Goal: Task Accomplishment & Management: Complete application form

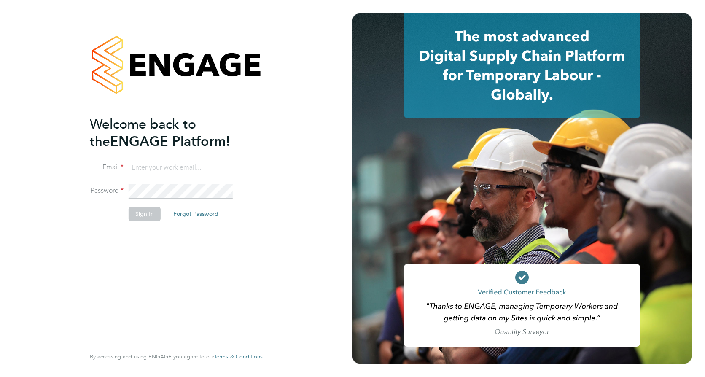
type input "joe.quashie@vistry.co.uk"
click at [164, 277] on div "Welcome back to the ENGAGE Platform! Email joe.quashie@vistry.co.uk Password Si…" at bounding box center [172, 230] width 164 height 230
click at [150, 216] on button "Sign In" at bounding box center [145, 213] width 32 height 13
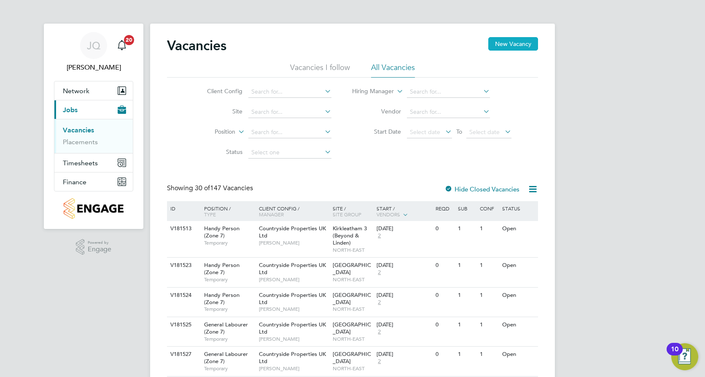
click at [511, 43] on button "New Vacancy" at bounding box center [513, 43] width 50 height 13
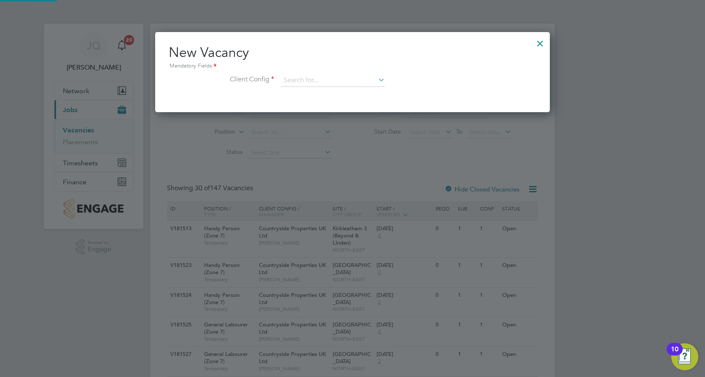
scroll to position [80, 395]
click at [298, 74] on input at bounding box center [333, 80] width 104 height 13
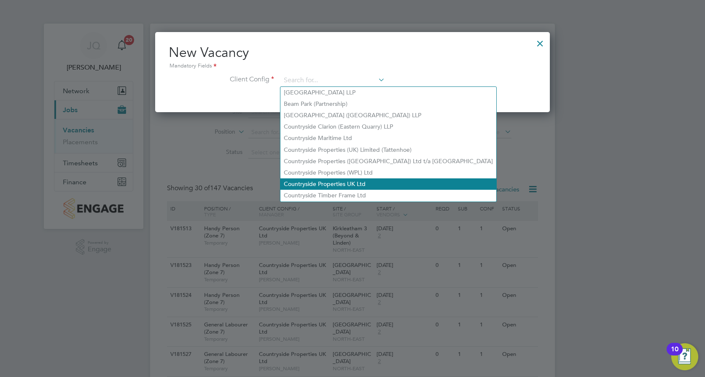
click at [346, 179] on li "Countryside Properties UK Ltd" at bounding box center [388, 183] width 216 height 11
type input "Countryside Properties UK Ltd"
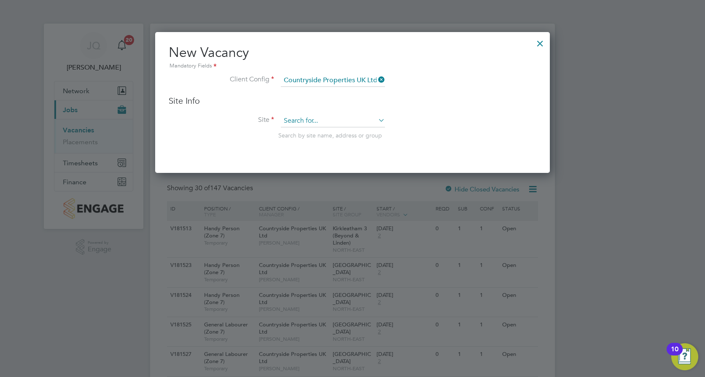
click at [293, 121] on input at bounding box center [333, 121] width 104 height 13
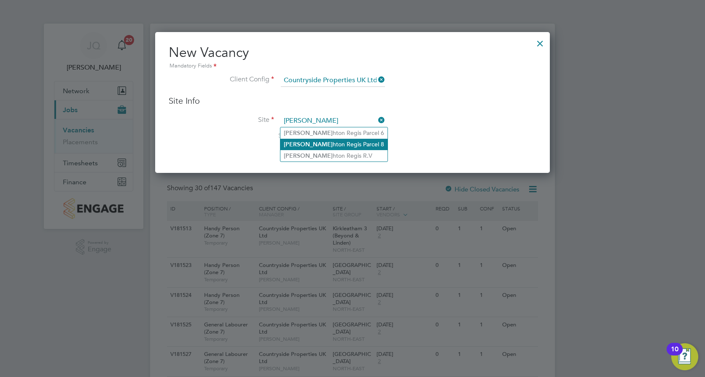
click at [302, 140] on li "Houg hton Regis Parcel 8" at bounding box center [333, 144] width 107 height 11
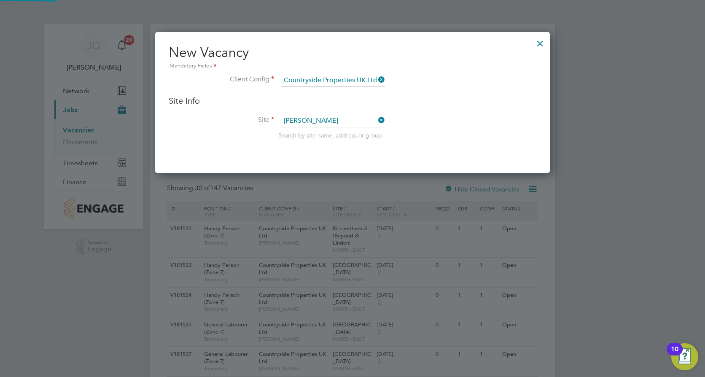
type input "[PERSON_NAME][GEOGRAPHIC_DATA] 8"
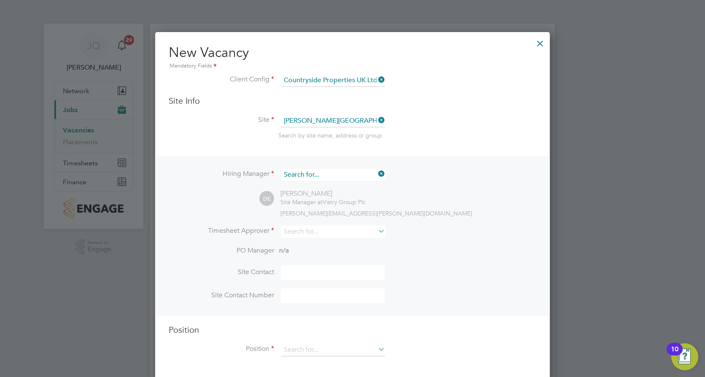
scroll to position [314, 395]
click at [327, 174] on input at bounding box center [333, 175] width 104 height 12
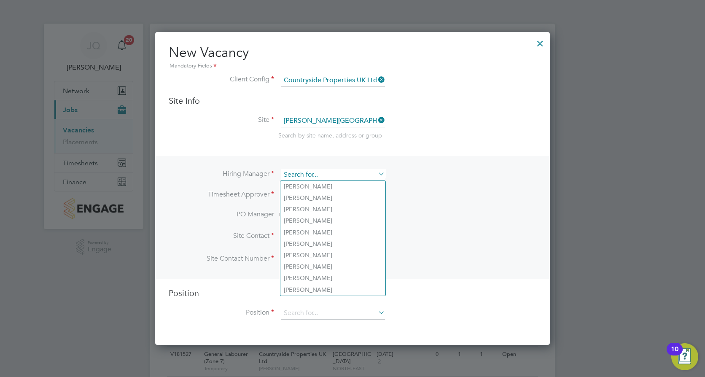
click at [327, 174] on input at bounding box center [333, 175] width 104 height 12
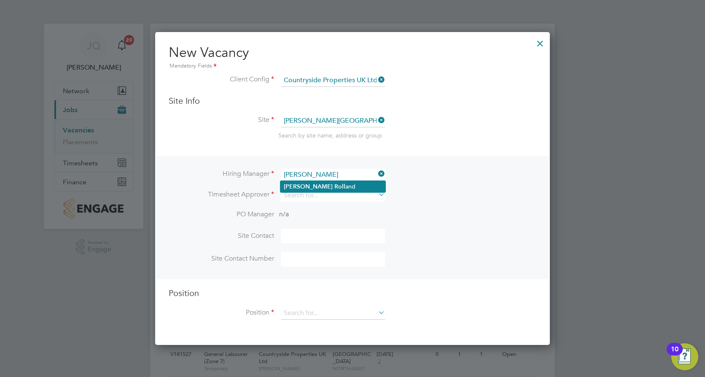
click at [309, 183] on li "Joe Roll and" at bounding box center [332, 186] width 105 height 11
type input "Joe Rolland"
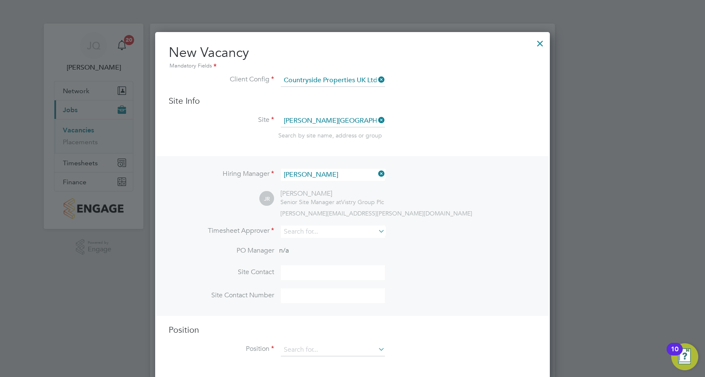
scroll to position [350, 395]
click at [308, 231] on input at bounding box center [333, 231] width 104 height 12
click at [334, 243] on b "Rolland" at bounding box center [358, 243] width 49 height 7
type input "Joe Rolland"
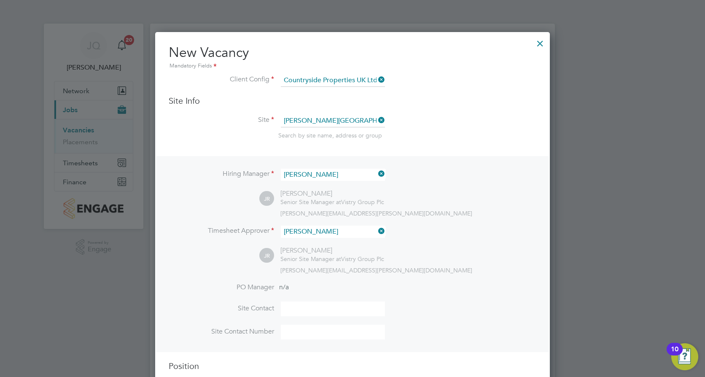
scroll to position [387, 395]
click at [426, 253] on div "JR Joe Rolland Senior Site Manager at Vistry Group Plc joe.rolland@vistry.co.uk" at bounding box center [397, 260] width 277 height 28
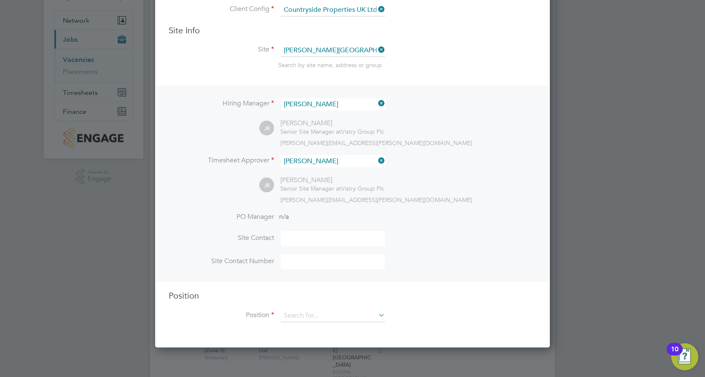
scroll to position [84, 0]
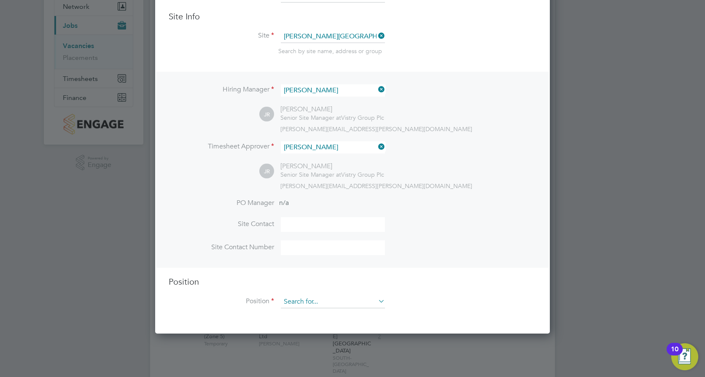
click at [296, 305] on input at bounding box center [333, 301] width 104 height 13
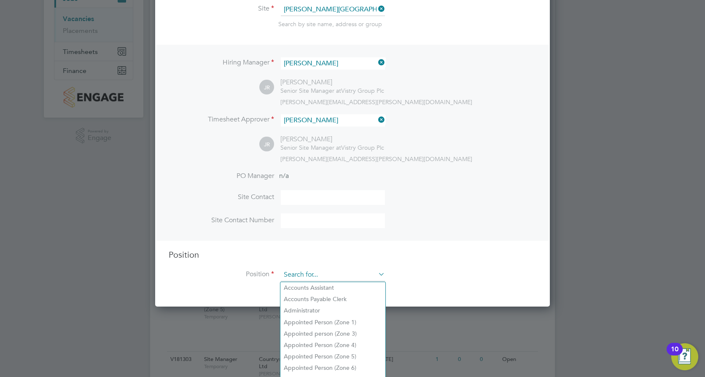
scroll to position [126, 0]
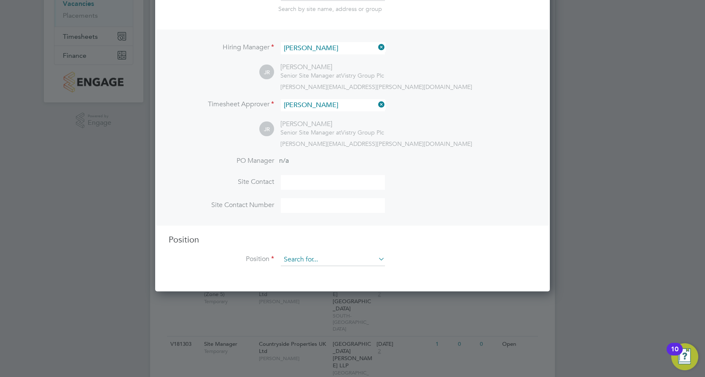
click at [291, 261] on input at bounding box center [333, 259] width 104 height 13
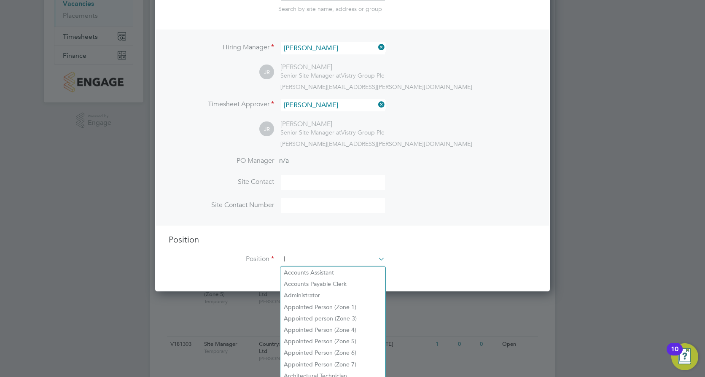
scroll to position [1211, 395]
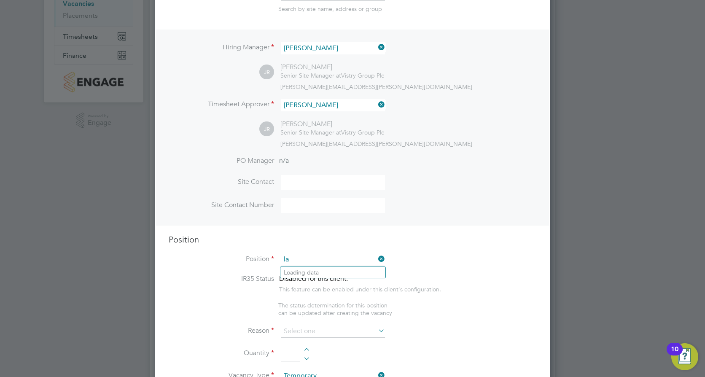
type input "l"
click at [328, 295] on li "General Labourer (Zone 3)" at bounding box center [332, 295] width 105 height 11
type input "General Labourer (Zone 3)"
type textarea "- General labouring duties - Supporting the trades on site - Moving materials a…"
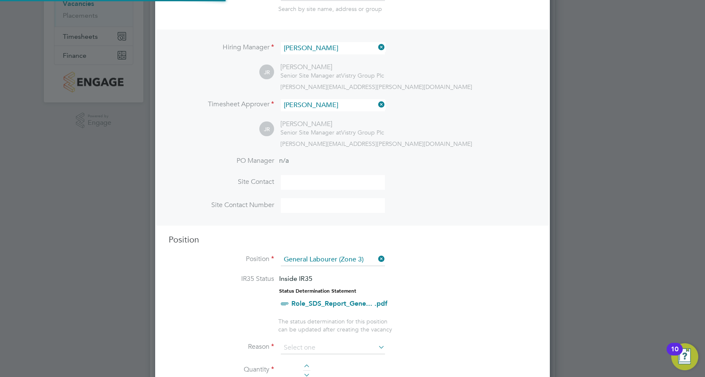
scroll to position [25, 44]
click at [467, 293] on li "IR35 Status Inside IR35 Status Determination Statement Role_SDS_Report_Gene... …" at bounding box center [353, 295] width 368 height 43
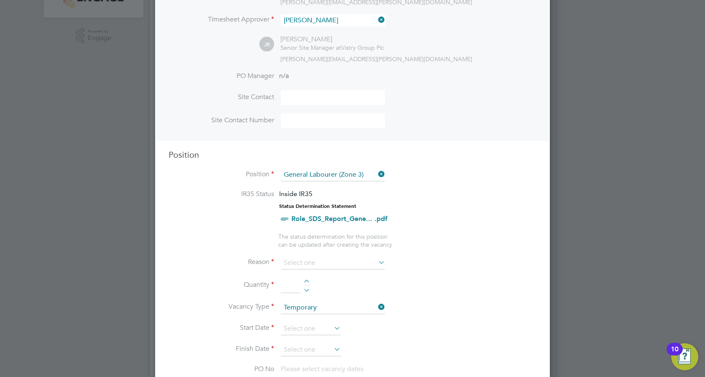
scroll to position [253, 0]
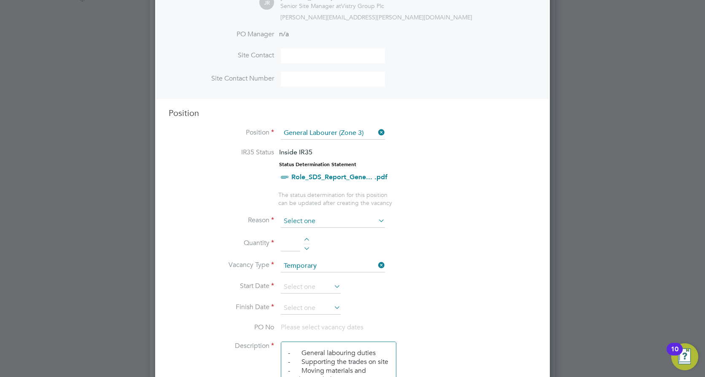
click at [291, 219] on input at bounding box center [333, 221] width 104 height 13
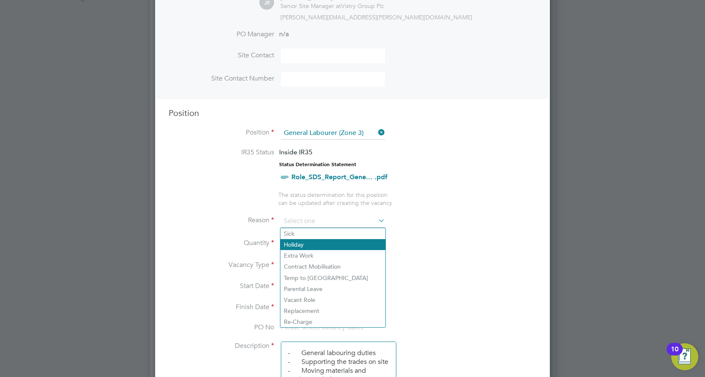
click at [295, 240] on li "Holiday" at bounding box center [332, 244] width 105 height 11
type input "Holiday"
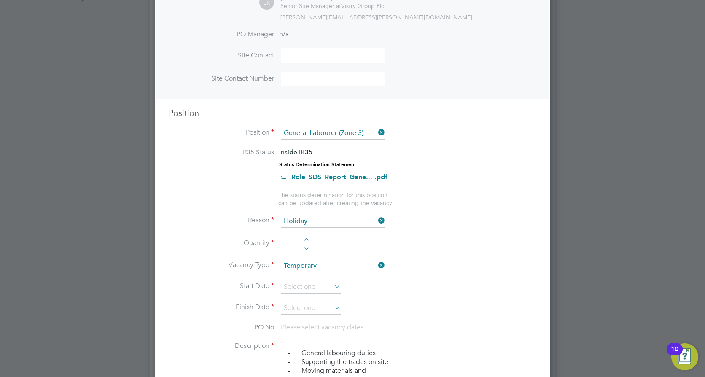
click at [285, 246] on input at bounding box center [290, 243] width 19 height 15
type input "1"
click at [347, 245] on li "Quantity 1" at bounding box center [353, 248] width 368 height 24
click at [301, 285] on input at bounding box center [311, 287] width 60 height 13
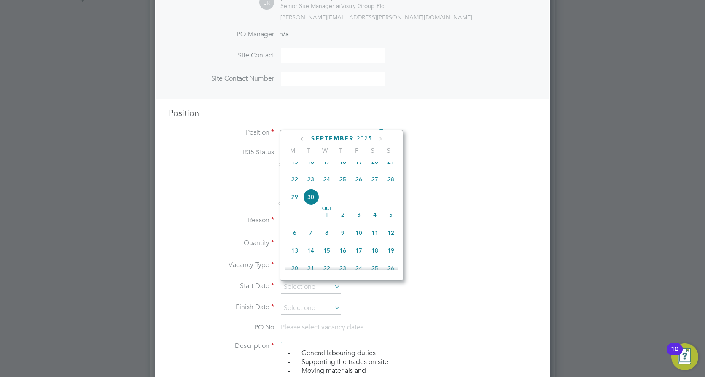
click at [357, 185] on span "26" at bounding box center [359, 179] width 16 height 16
type input "[DATE]"
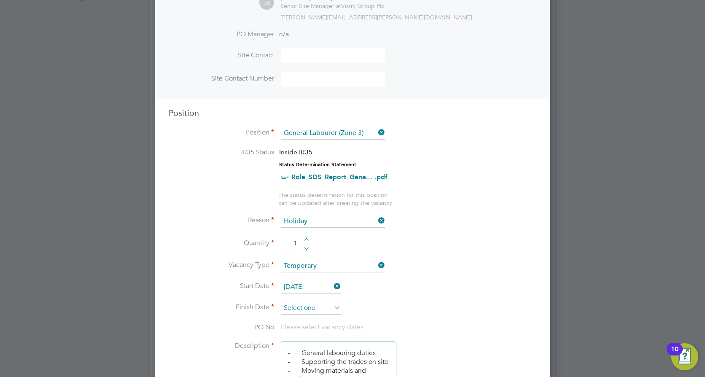
click at [303, 310] on input at bounding box center [311, 308] width 60 height 13
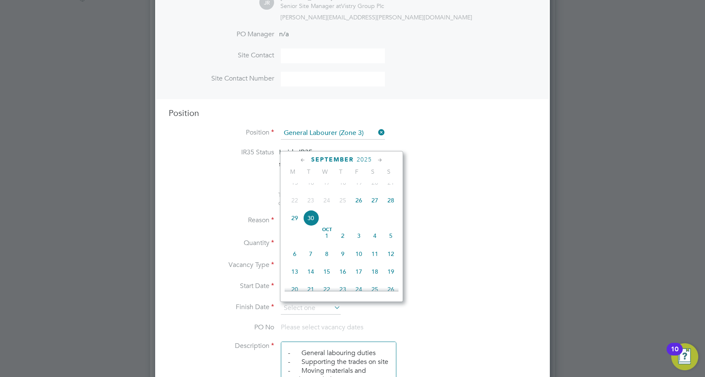
click at [360, 208] on span "26" at bounding box center [359, 200] width 16 height 16
type input "[DATE]"
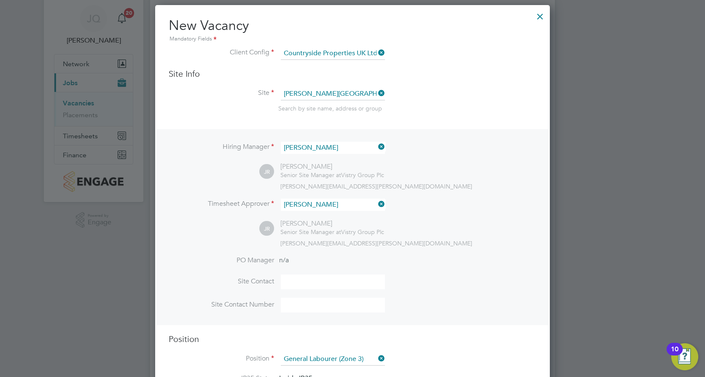
scroll to position [42, 0]
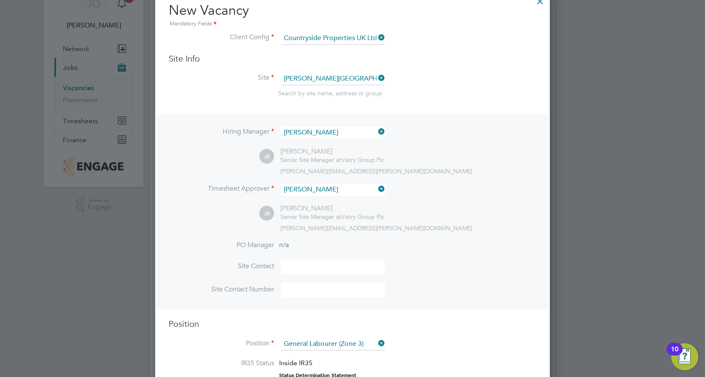
click at [298, 267] on input at bounding box center [333, 266] width 104 height 15
type input "Joe Rolland"
click at [451, 285] on li "Site Contact Number" at bounding box center [353, 293] width 368 height 23
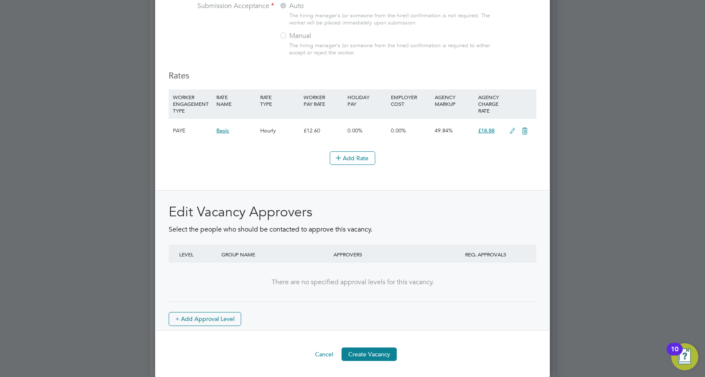
scroll to position [928, 0]
click at [372, 353] on button "Create Vacancy" at bounding box center [368, 352] width 55 height 13
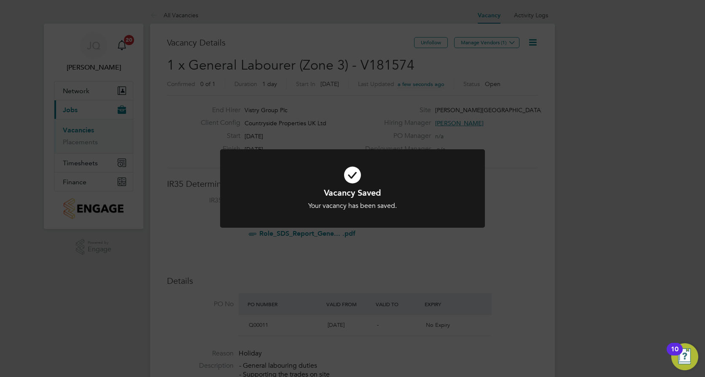
click at [485, 255] on div "Vacancy Saved Your vacancy has been saved. Cancel Okay" at bounding box center [352, 188] width 705 height 377
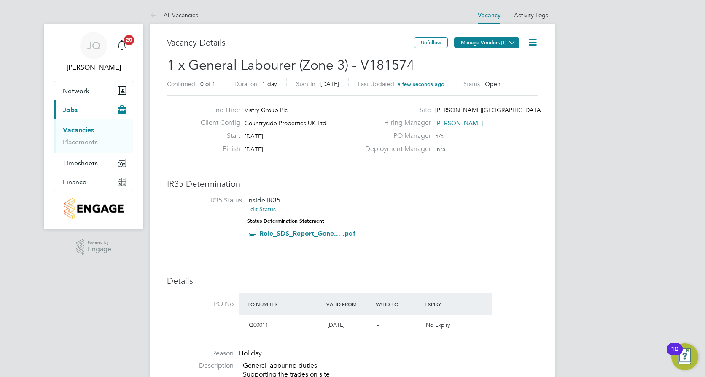
click at [491, 40] on button "Manage Vendors (1)" at bounding box center [486, 42] width 65 height 11
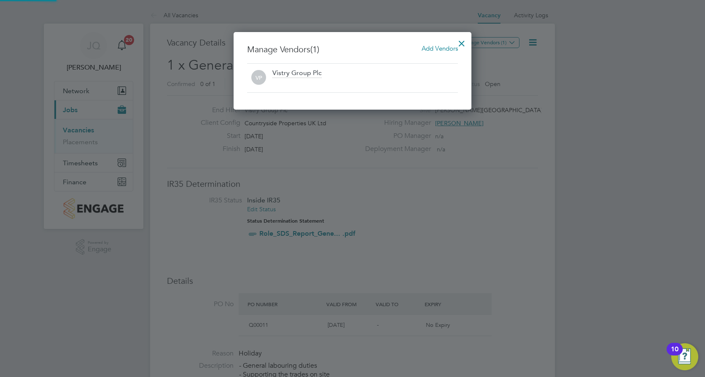
scroll to position [78, 238]
click at [441, 49] on span "Add Vendors" at bounding box center [439, 48] width 36 height 8
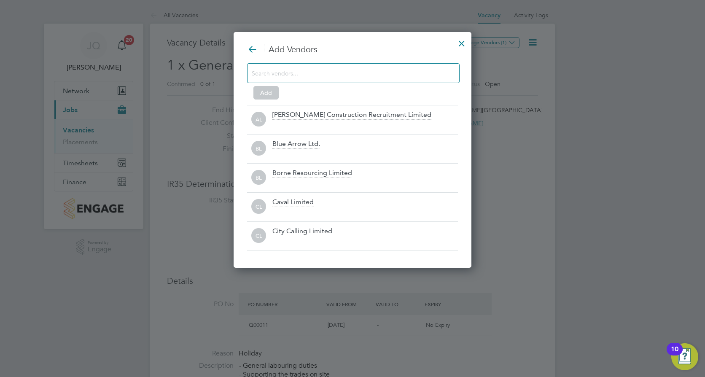
click at [314, 74] on input at bounding box center [347, 72] width 190 height 11
type input "r"
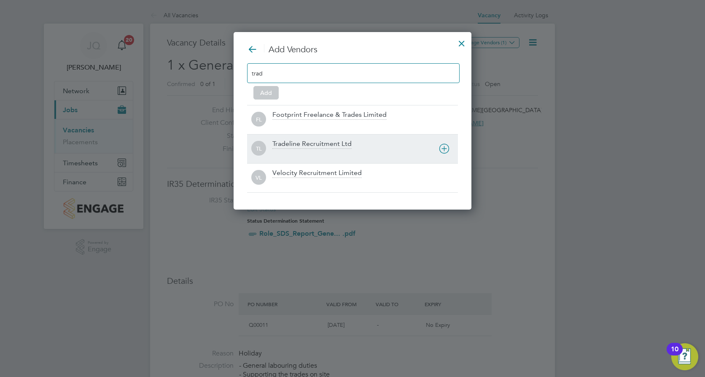
type input "trad"
click at [291, 148] on div "Tradeline Recruitment Ltd" at bounding box center [311, 143] width 79 height 9
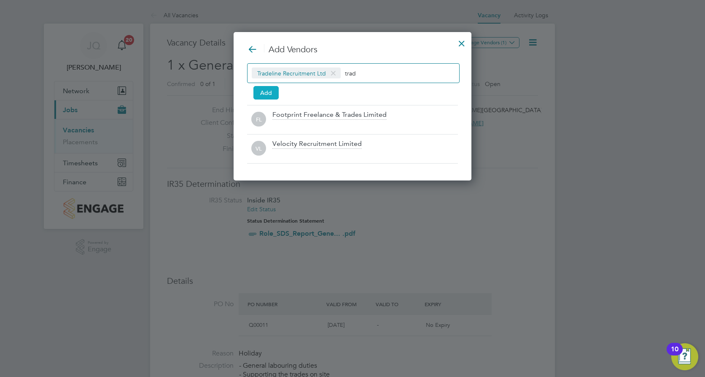
click at [267, 86] on button "Add" at bounding box center [265, 92] width 25 height 13
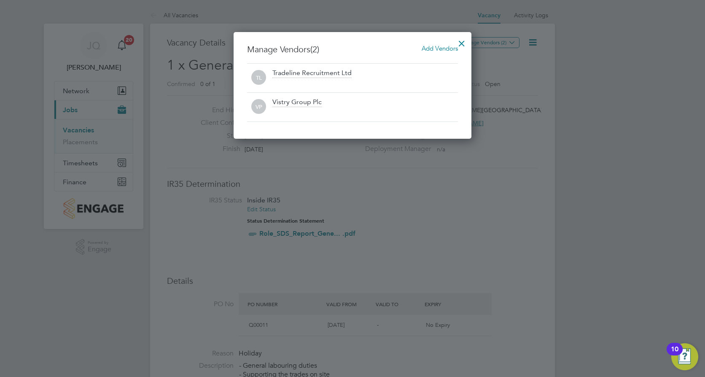
click at [464, 41] on div at bounding box center [461, 41] width 15 height 15
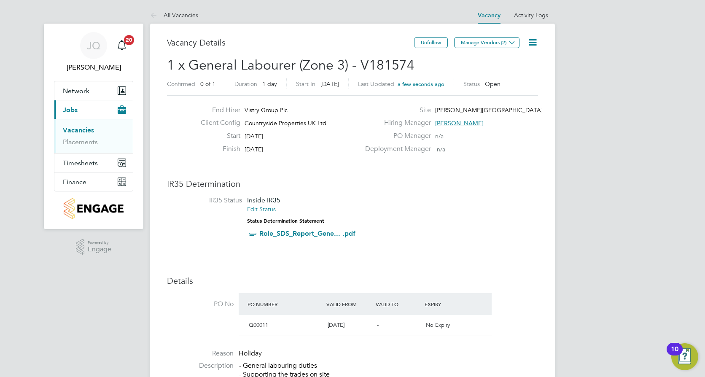
click at [79, 130] on link "Vacancies" at bounding box center [78, 130] width 31 height 8
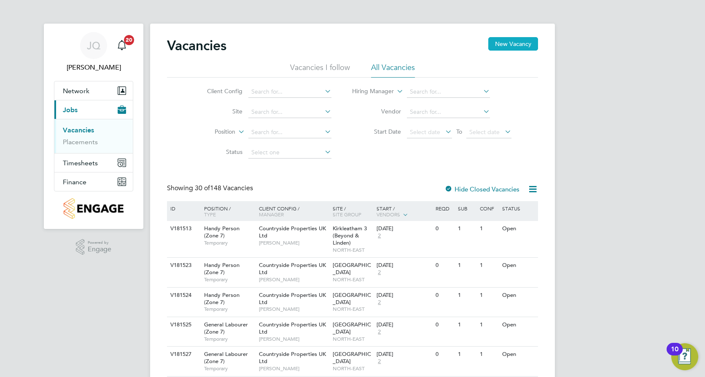
click at [520, 41] on button "New Vacancy" at bounding box center [513, 43] width 50 height 13
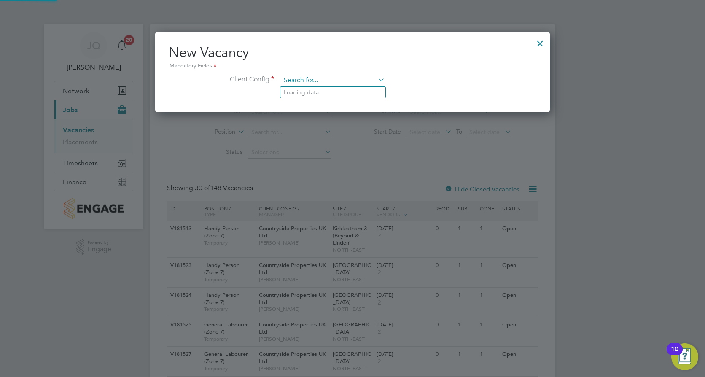
click at [294, 78] on input at bounding box center [333, 80] width 104 height 13
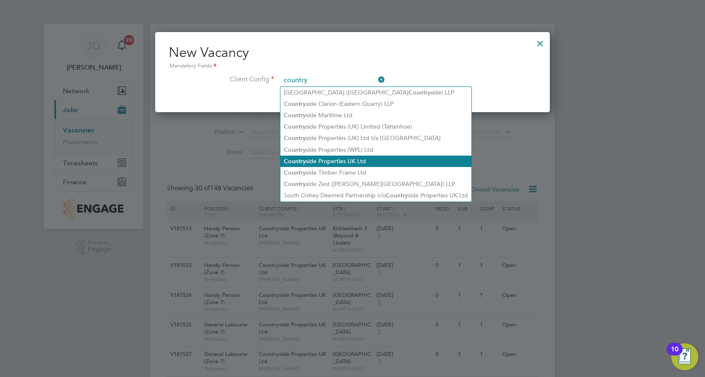
click at [355, 157] on li "Country side Properties UK Ltd" at bounding box center [375, 161] width 191 height 11
type input "Countryside Properties UK Ltd"
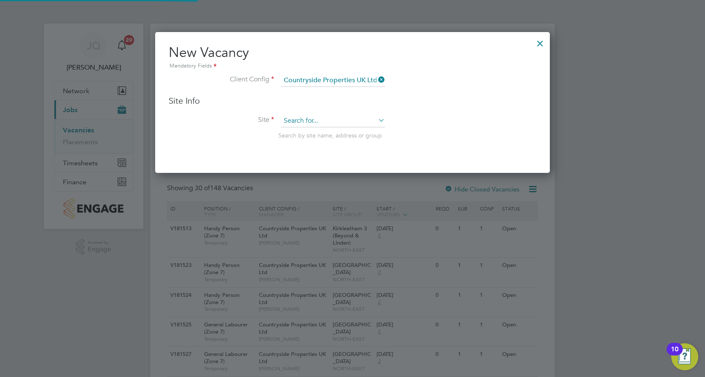
click at [311, 125] on input at bounding box center [333, 121] width 104 height 13
click at [319, 139] on li "Houghton Regis Parcel 8" at bounding box center [332, 144] width 105 height 11
type input "[PERSON_NAME][GEOGRAPHIC_DATA] 8"
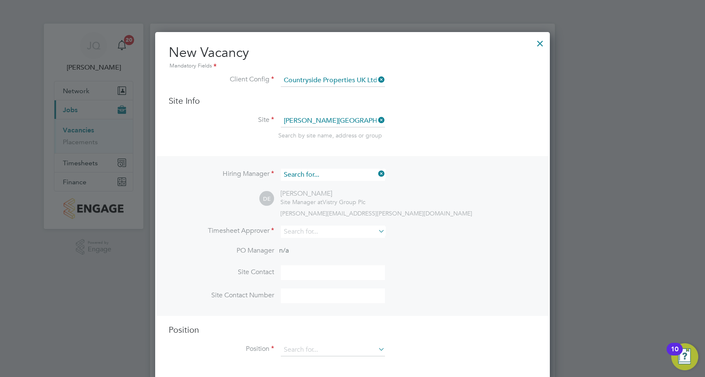
click at [362, 177] on input at bounding box center [333, 175] width 104 height 12
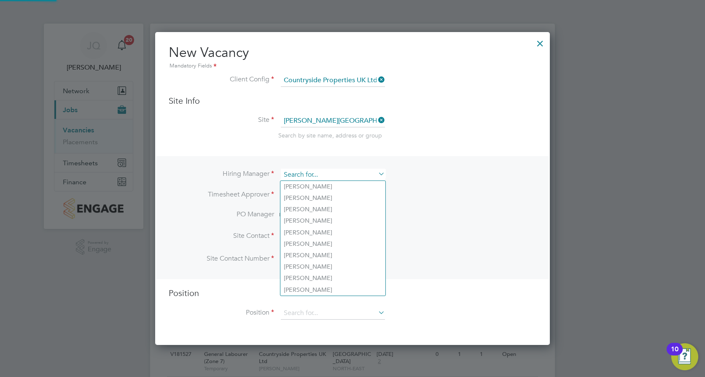
click at [362, 177] on input at bounding box center [333, 175] width 104 height 12
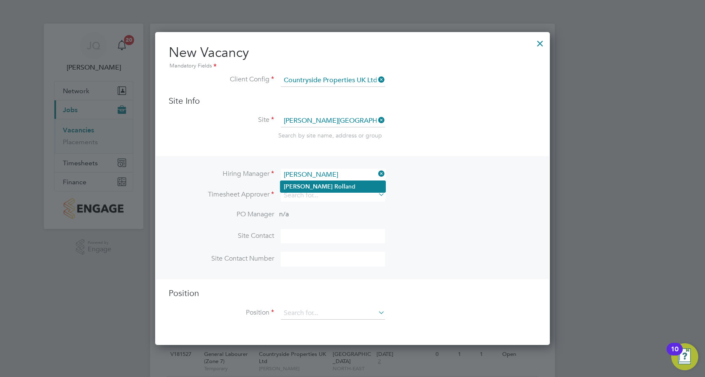
click at [334, 183] on b "Roll" at bounding box center [339, 186] width 11 height 7
type input "Joe Rolland"
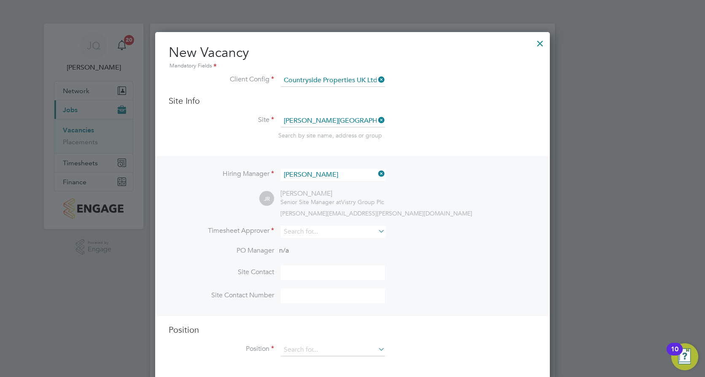
scroll to position [350, 395]
click at [294, 232] on input at bounding box center [333, 231] width 104 height 12
click at [311, 244] on li "Joe Roll and" at bounding box center [332, 243] width 105 height 11
type input "Joe Rolland"
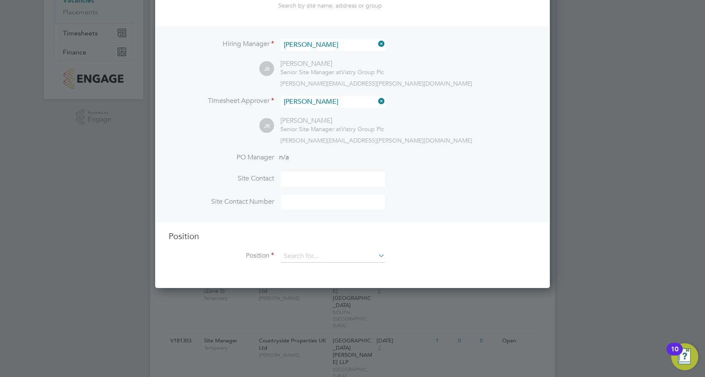
scroll to position [169, 0]
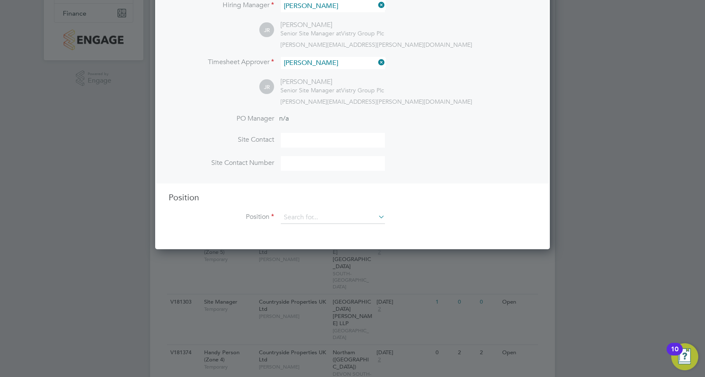
click at [290, 136] on input at bounding box center [333, 140] width 104 height 15
type input "Joe Rolland"
click at [393, 164] on li "Site Contact Number" at bounding box center [353, 167] width 368 height 23
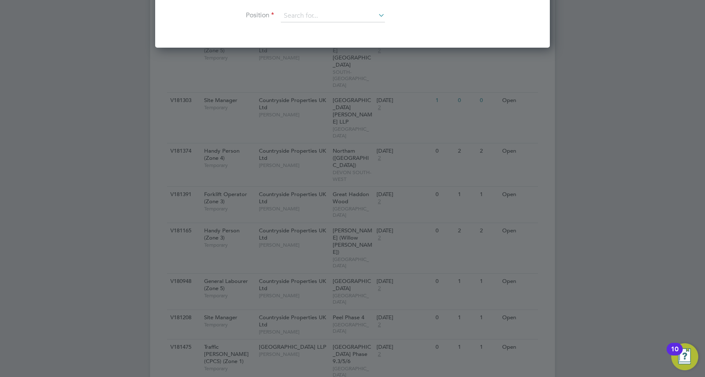
scroll to position [379, 0]
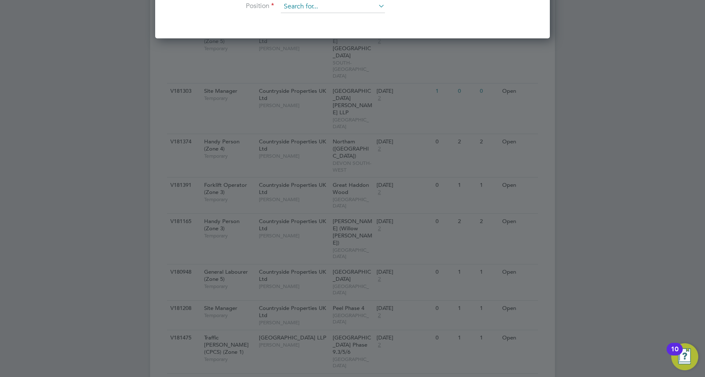
click at [293, 11] on input at bounding box center [333, 6] width 104 height 13
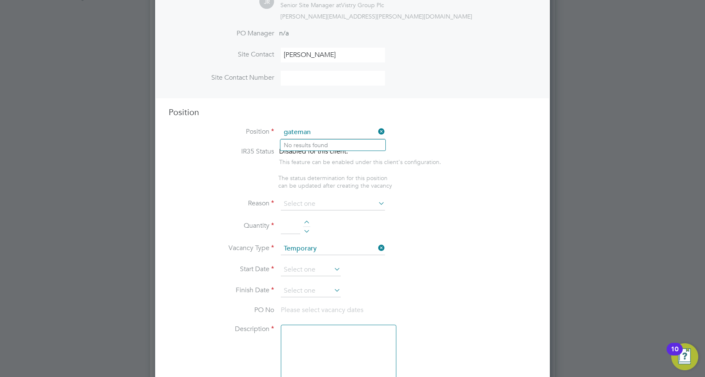
scroll to position [253, 0]
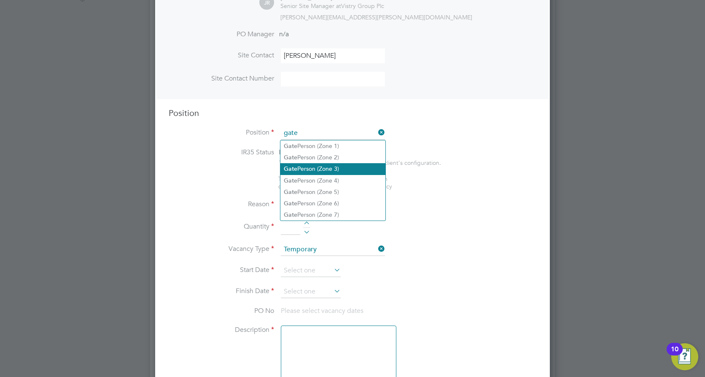
click at [334, 167] on li "Gate Person (Zone 3)" at bounding box center [332, 168] width 105 height 11
type input "Gate Person (Zone 3)"
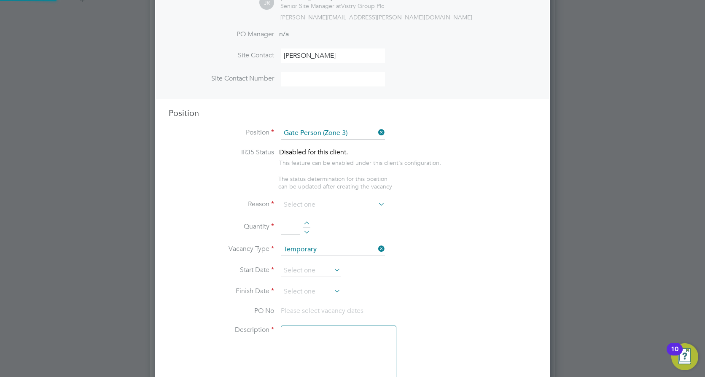
type textarea "- Welcoming visitors and signing visitors in and out of site - Checking CSCS ca…"
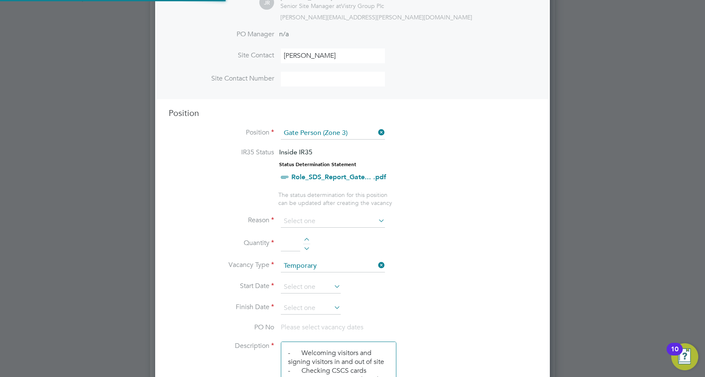
scroll to position [25, 44]
click at [459, 201] on ul "IR35 Status Inside IR35 Status Determination Statement Role_SDS_Report_Gate... …" at bounding box center [353, 177] width 368 height 59
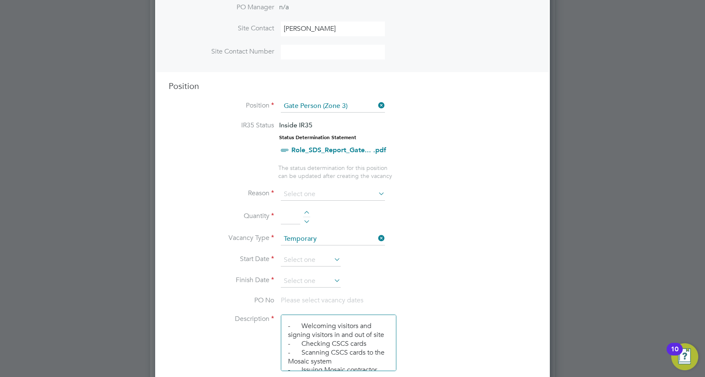
scroll to position [295, 0]
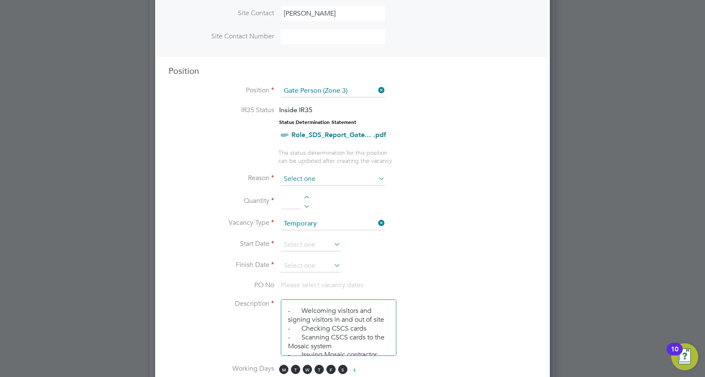
click at [314, 182] on input at bounding box center [333, 179] width 104 height 13
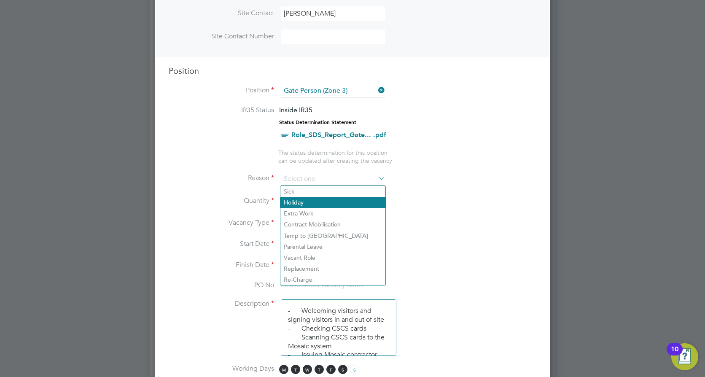
click at [303, 200] on li "Holiday" at bounding box center [332, 202] width 105 height 11
type input "Holiday"
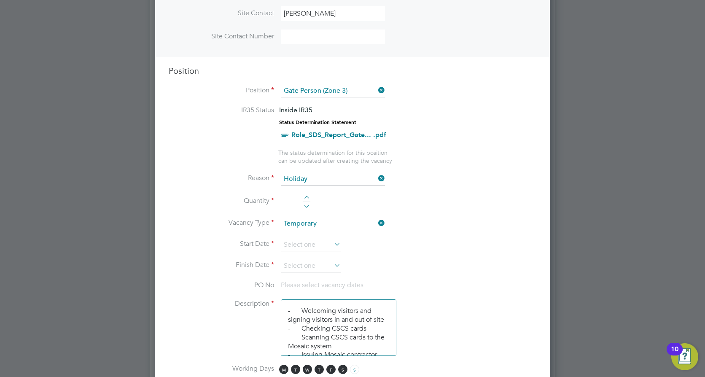
click at [302, 205] on li "Quantity" at bounding box center [353, 206] width 368 height 24
click at [289, 204] on input at bounding box center [290, 201] width 19 height 15
type input "1"
click at [553, 217] on div at bounding box center [352, 188] width 705 height 377
click at [323, 224] on input at bounding box center [333, 223] width 104 height 13
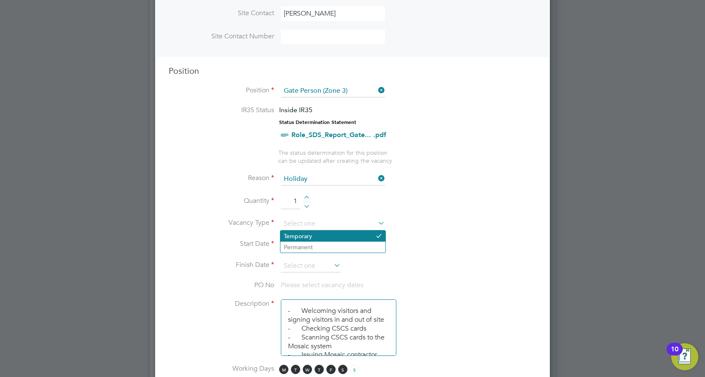
click at [319, 233] on li "Temporary" at bounding box center [332, 236] width 105 height 11
type input "Temporary"
click at [439, 213] on li "Quantity 1" at bounding box center [353, 206] width 368 height 24
click at [300, 246] on input at bounding box center [311, 245] width 60 height 13
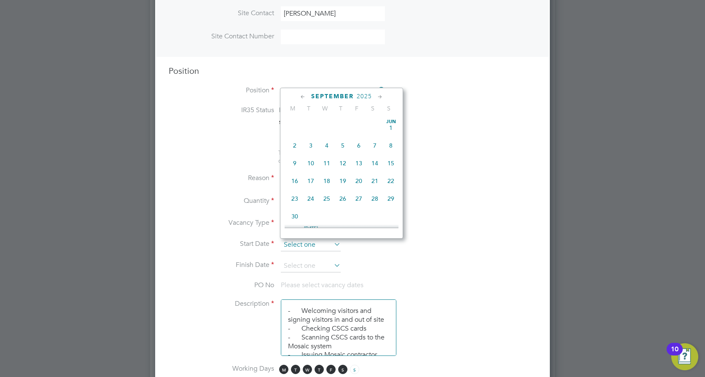
scroll to position [328, 0]
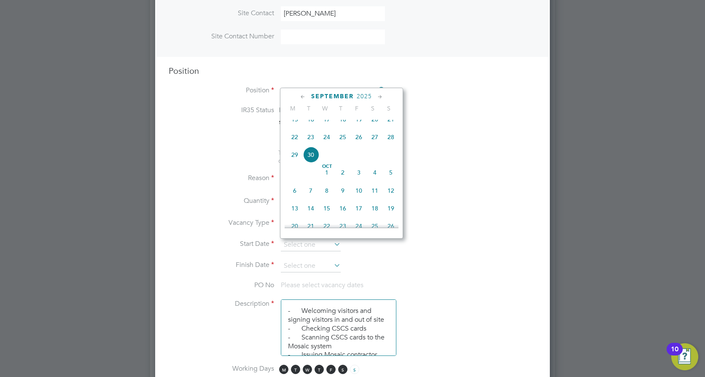
click at [287, 161] on span "29" at bounding box center [295, 155] width 16 height 16
type input "[DATE]"
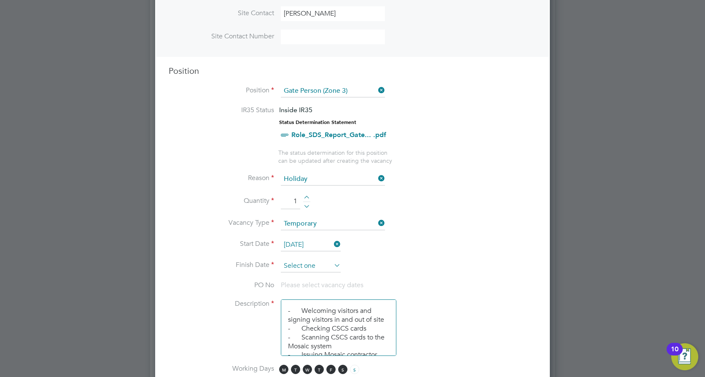
click at [317, 265] on input at bounding box center [311, 266] width 60 height 13
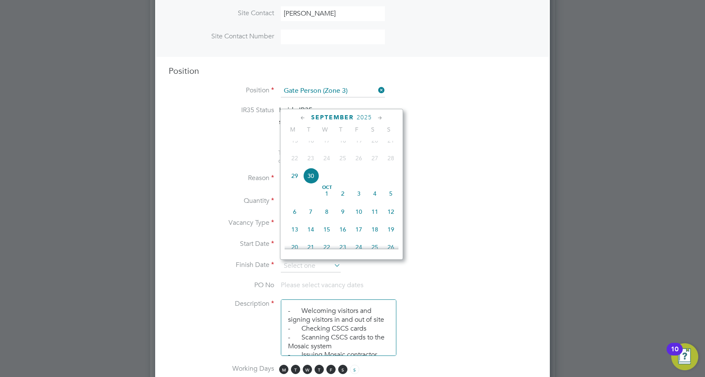
click at [359, 201] on span "3" at bounding box center [359, 193] width 16 height 16
type input "[DATE]"
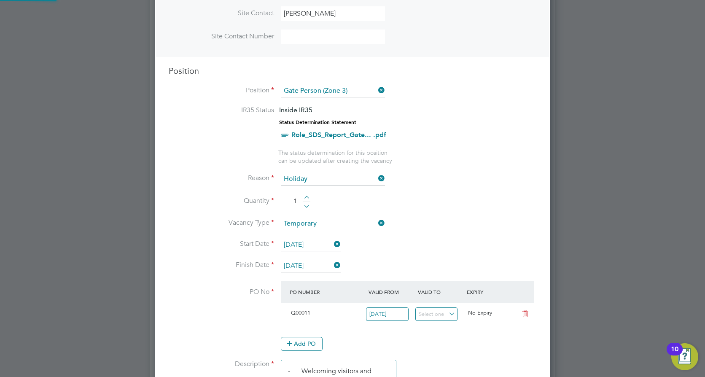
scroll to position [14, 79]
click at [434, 194] on li "Quantity 1" at bounding box center [353, 206] width 368 height 24
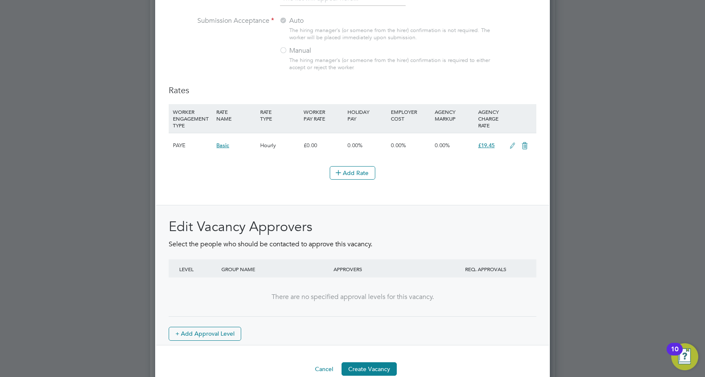
scroll to position [928, 0]
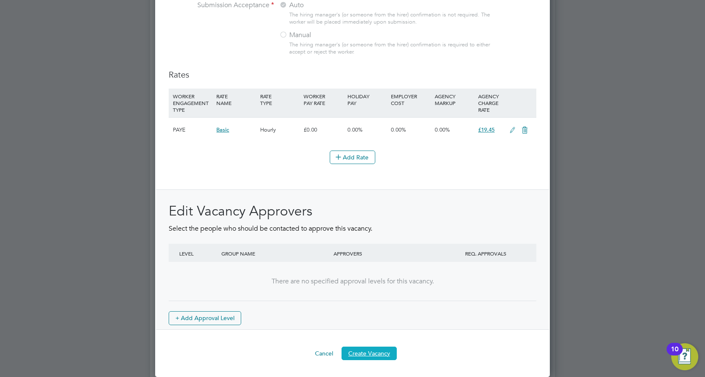
click at [374, 351] on button "Create Vacancy" at bounding box center [368, 352] width 55 height 13
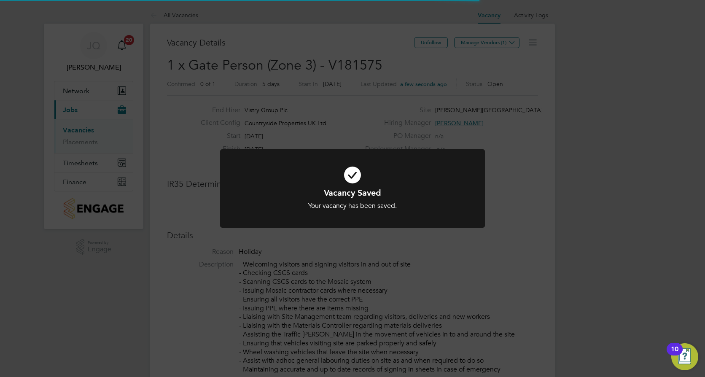
scroll to position [13, 166]
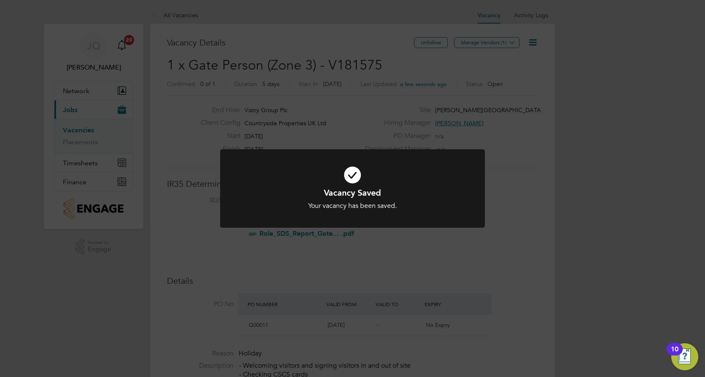
click at [461, 180] on icon at bounding box center [352, 174] width 219 height 33
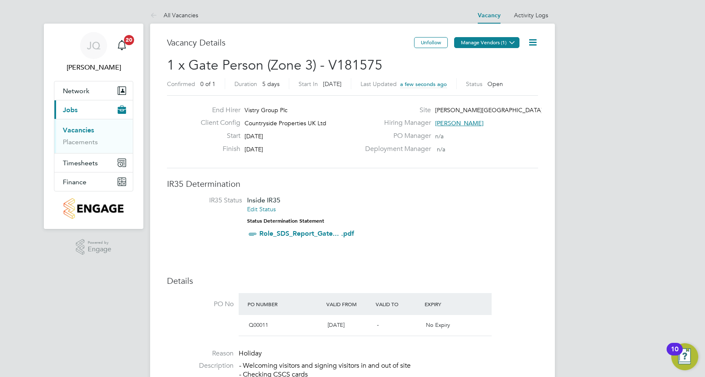
click at [494, 47] on button "Manage Vendors (1)" at bounding box center [486, 42] width 65 height 11
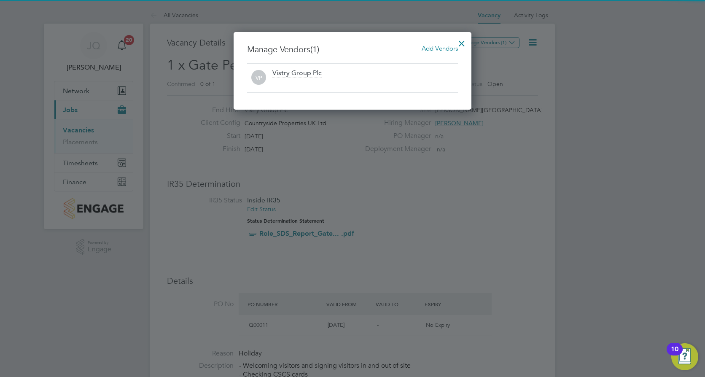
click at [442, 48] on span "Add Vendors" at bounding box center [439, 48] width 36 height 8
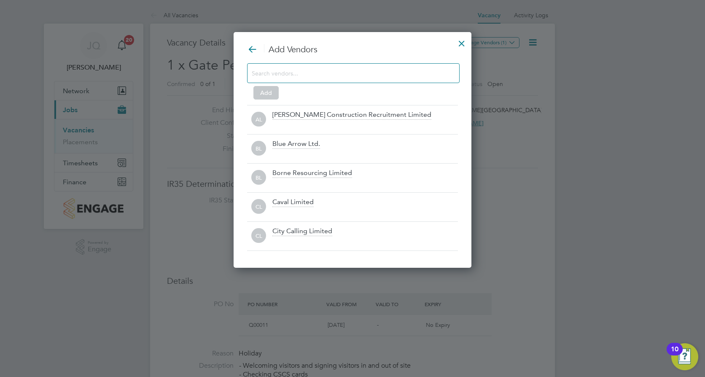
click at [293, 69] on input at bounding box center [347, 72] width 190 height 11
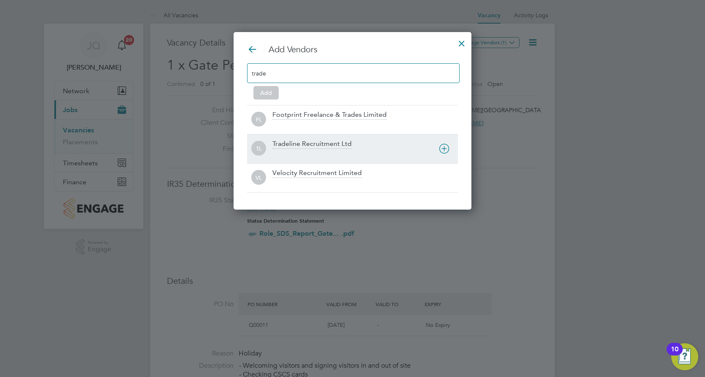
type input "trade"
click at [284, 137] on div "TL Tradeline Recruitment Ltd" at bounding box center [352, 148] width 211 height 29
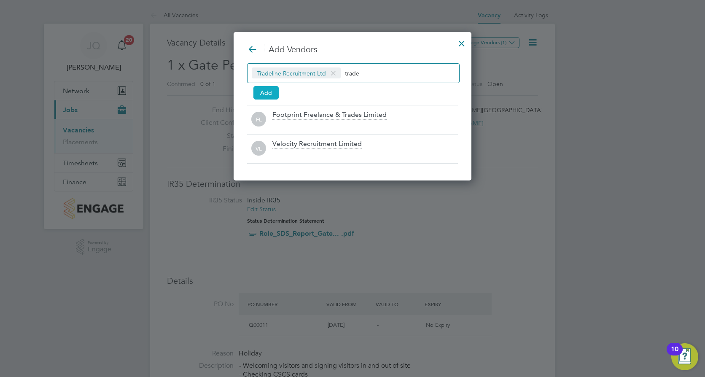
click at [261, 87] on button "Add" at bounding box center [265, 92] width 25 height 13
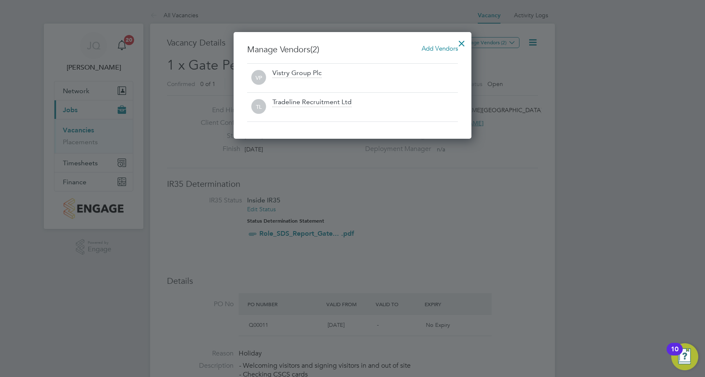
click at [464, 41] on div at bounding box center [461, 41] width 15 height 15
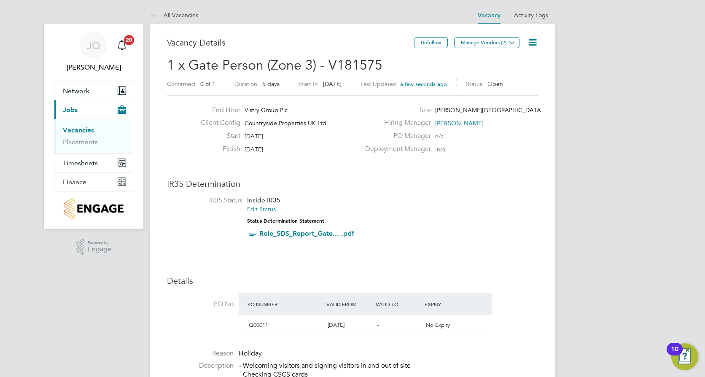
click at [530, 197] on span "IR35 Status Inside IR35 Edit Status Status Determination Statement Role_SDS_Rep…" at bounding box center [352, 219] width 371 height 46
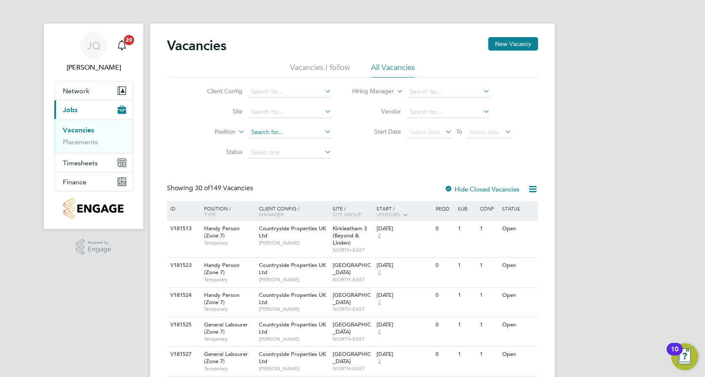
click at [258, 131] on input at bounding box center [289, 132] width 83 height 12
click at [260, 111] on input at bounding box center [289, 112] width 83 height 12
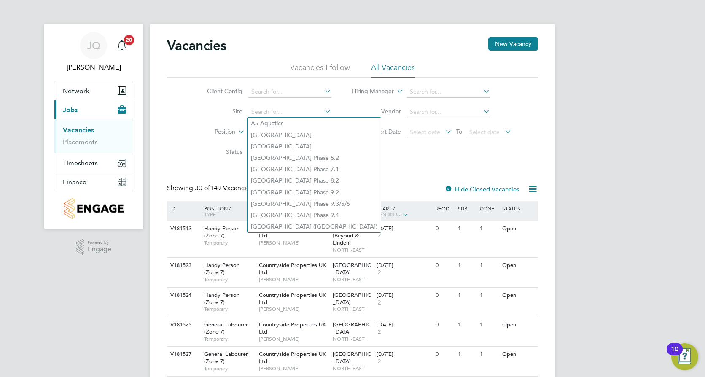
click at [180, 131] on div "Client Config Site Position Status Hiring Manager Vendor Start Date Select date…" at bounding box center [352, 120] width 371 height 85
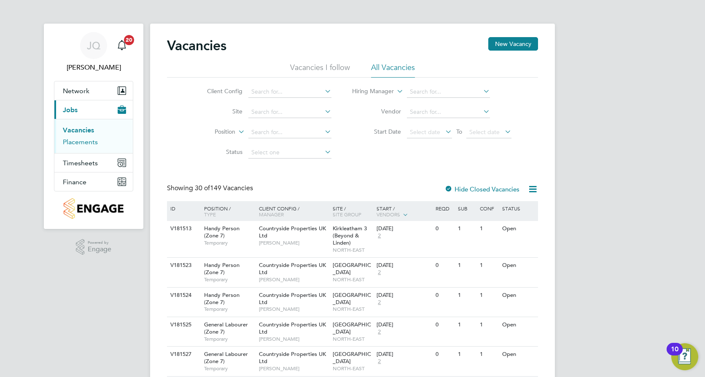
click at [70, 145] on link "Placements" at bounding box center [80, 142] width 35 height 8
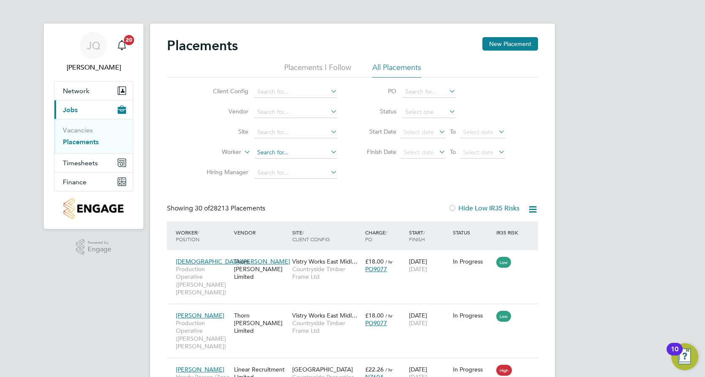
click at [274, 150] on input at bounding box center [295, 153] width 83 height 12
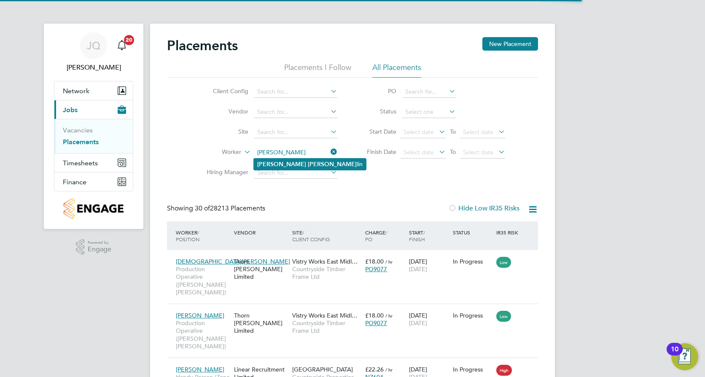
type input "[PERSON_NAME]"
click at [295, 162] on li "[PERSON_NAME] [PERSON_NAME]" at bounding box center [310, 163] width 112 height 11
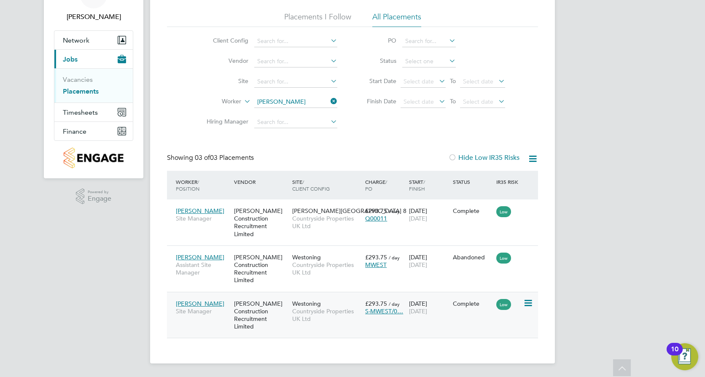
click at [528, 299] on icon at bounding box center [527, 303] width 8 height 10
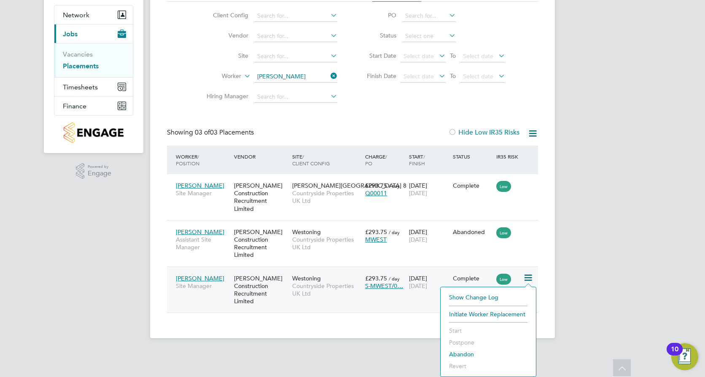
click at [340, 275] on div "Westoning Countryside Properties UK Ltd" at bounding box center [326, 286] width 73 height 32
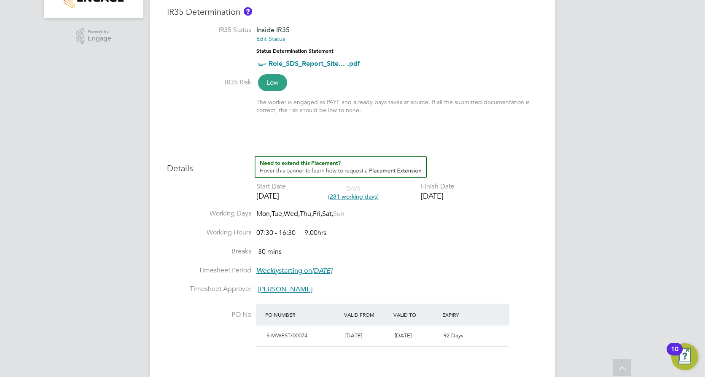
click at [454, 193] on div "[DATE]" at bounding box center [438, 196] width 34 height 10
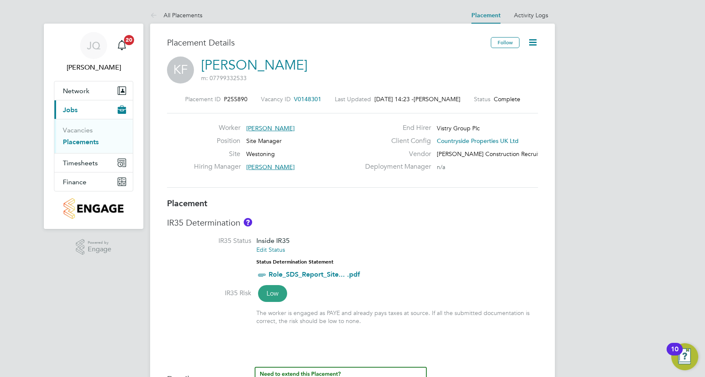
click at [533, 38] on icon at bounding box center [532, 42] width 11 height 11
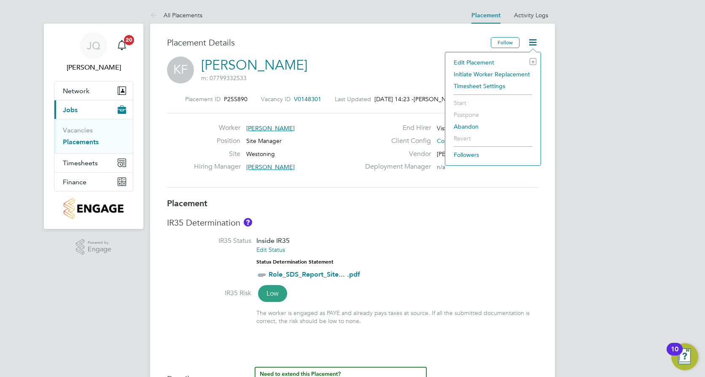
click at [477, 62] on li "Edit Placement e" at bounding box center [492, 62] width 87 height 12
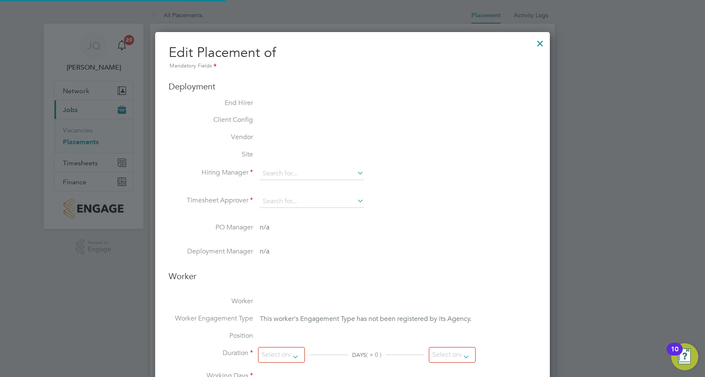
type input "Rob Neville"
type input "04 Nov 2024"
type input "[DATE]"
type input "07:30"
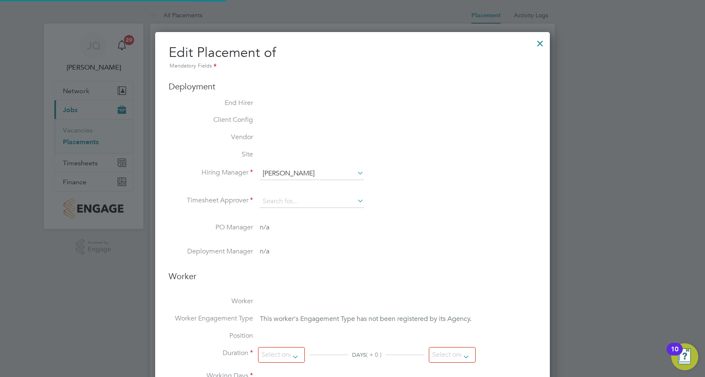
type input "16:30"
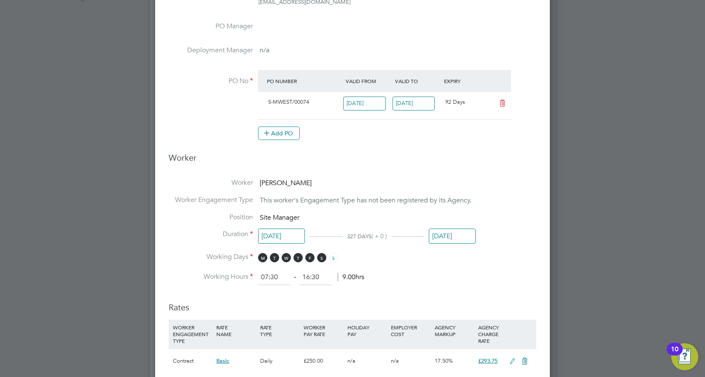
click at [457, 236] on input "[DATE]" at bounding box center [452, 236] width 47 height 16
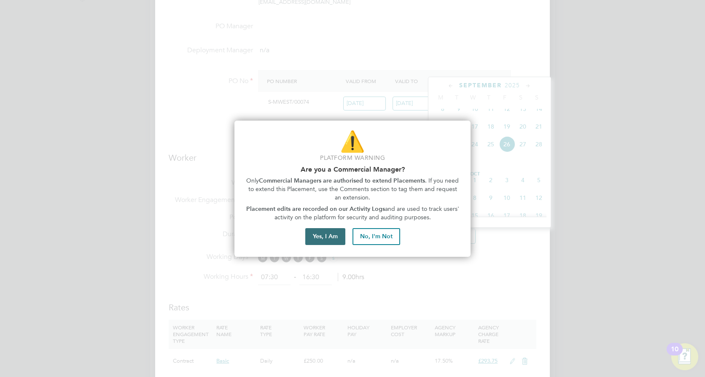
click at [306, 239] on button "Yes, I Am" at bounding box center [325, 236] width 40 height 17
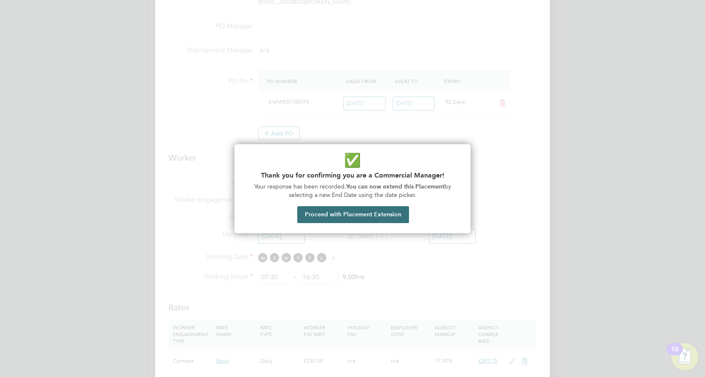
click at [351, 214] on button "Proceed with Placement Extension" at bounding box center [353, 214] width 112 height 17
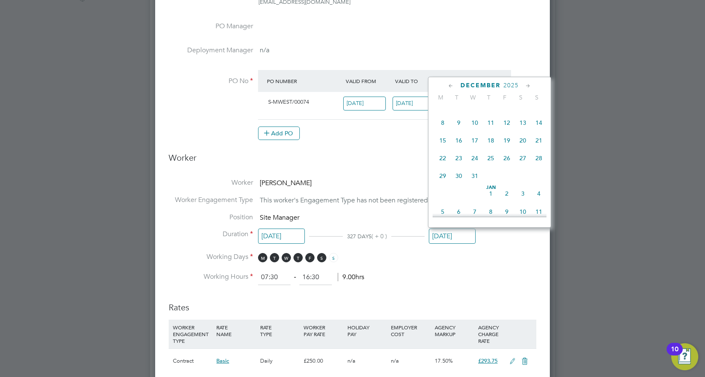
click at [476, 166] on span "24" at bounding box center [475, 158] width 16 height 16
type input "24 Dec 2025"
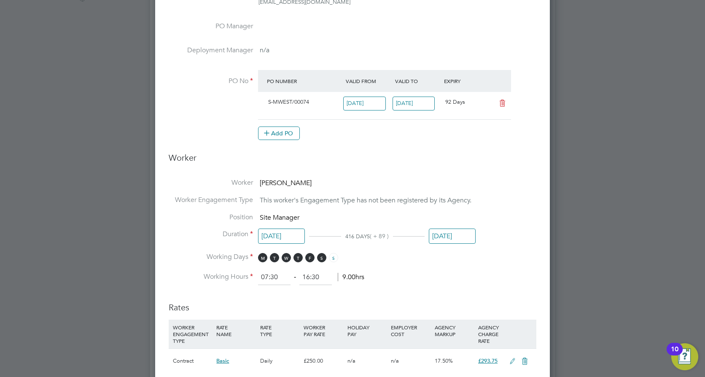
click at [502, 237] on li "Duration 04 Nov 2024 416 DAYS ( + 89 ) 24 Dec 2025" at bounding box center [353, 241] width 368 height 23
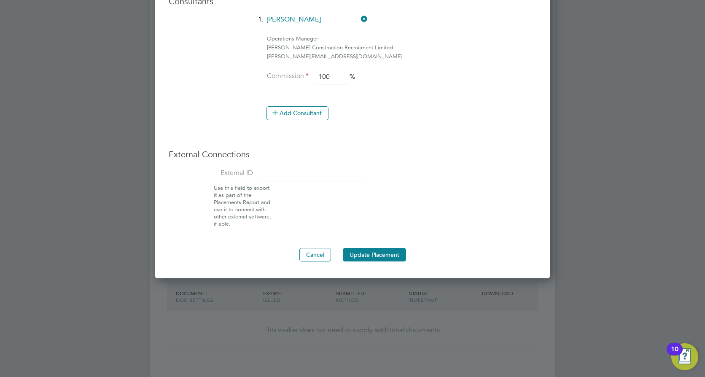
scroll to position [674, 0]
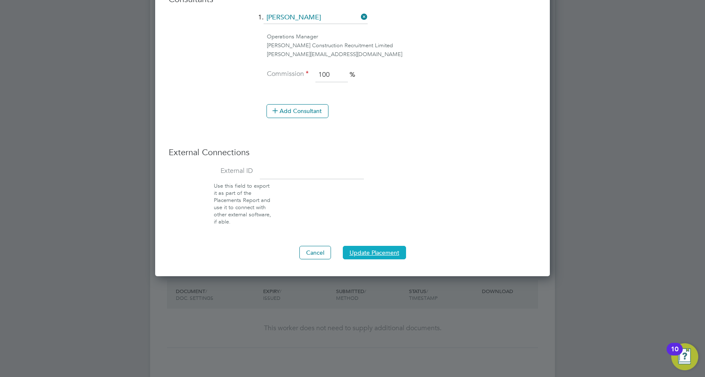
click at [394, 254] on button "Update Placement" at bounding box center [374, 252] width 63 height 13
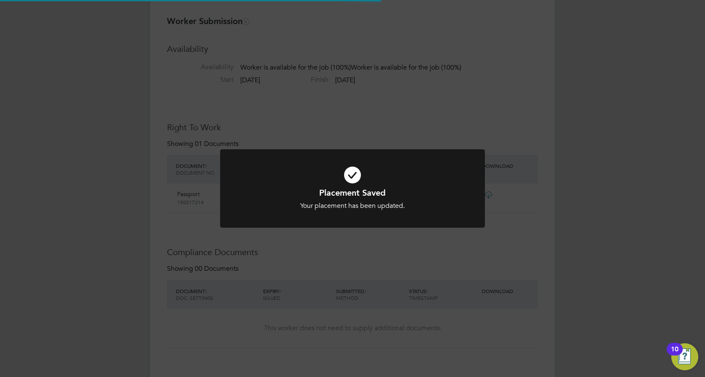
scroll to position [160, 0]
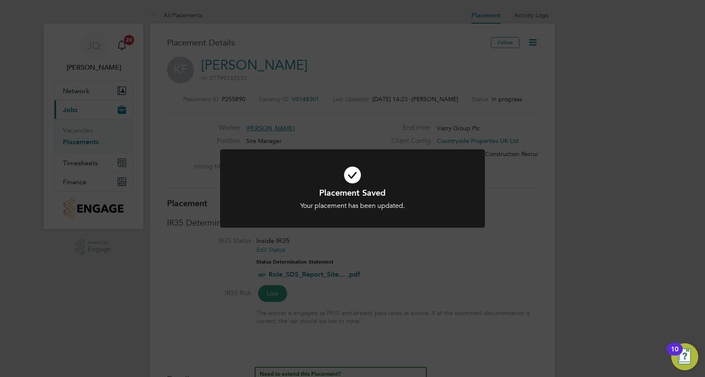
click at [475, 244] on div "Placement Saved Your placement has been updated. Cancel Okay" at bounding box center [352, 188] width 705 height 377
